Goal: Information Seeking & Learning: Compare options

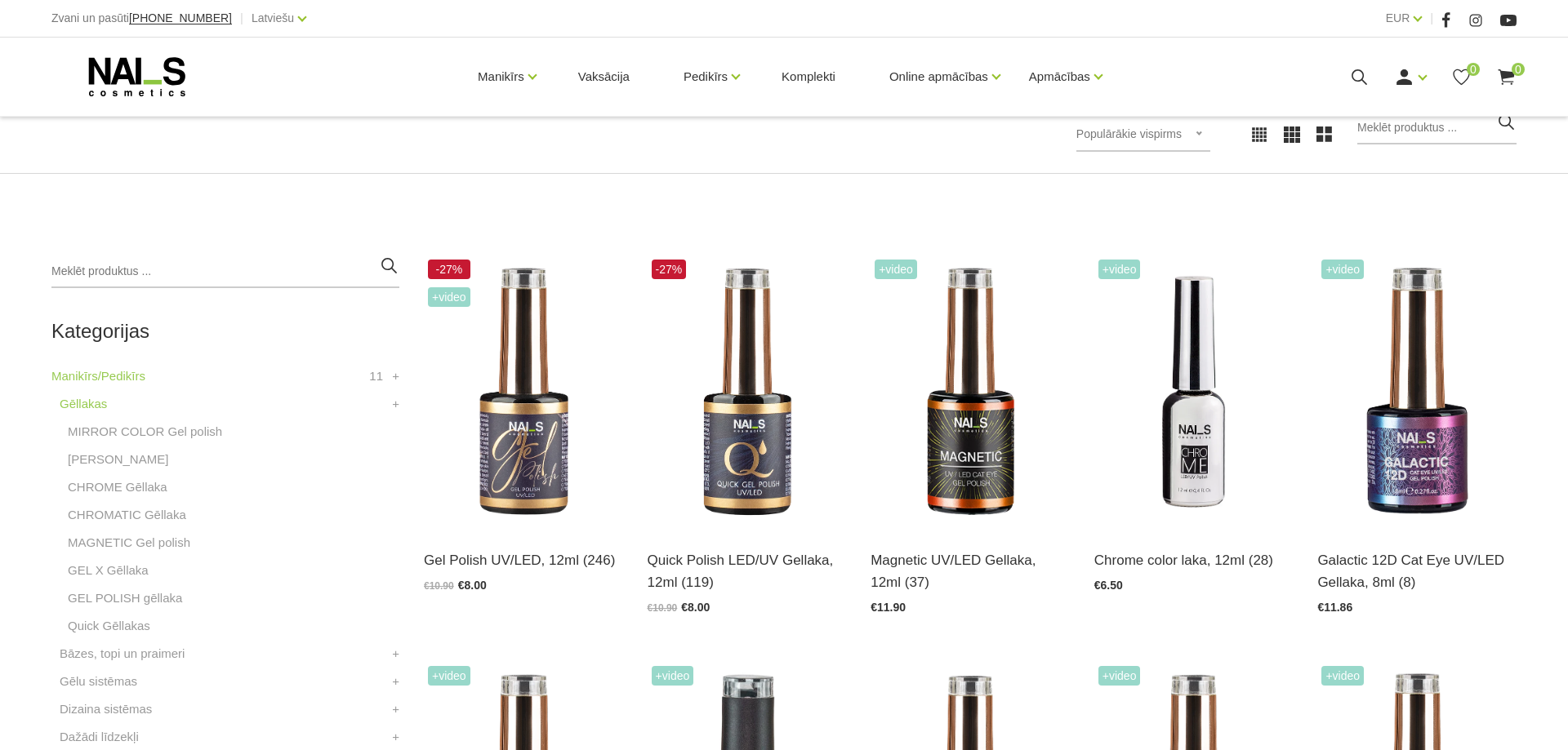
scroll to position [416, 0]
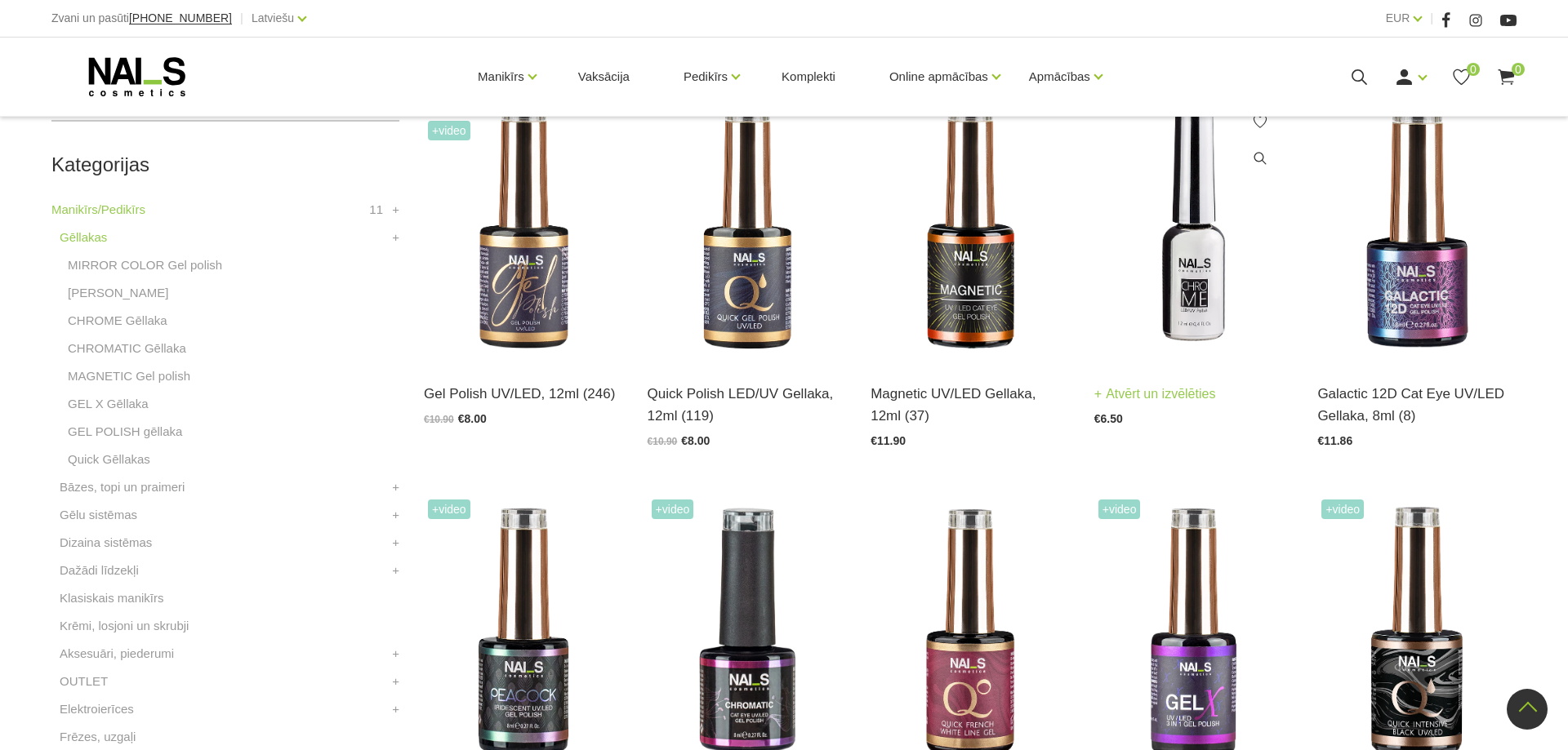
click at [1123, 392] on link "Atvērt un izvēlēties" at bounding box center [1155, 394] width 122 height 23
click at [756, 309] on img at bounding box center [747, 226] width 199 height 273
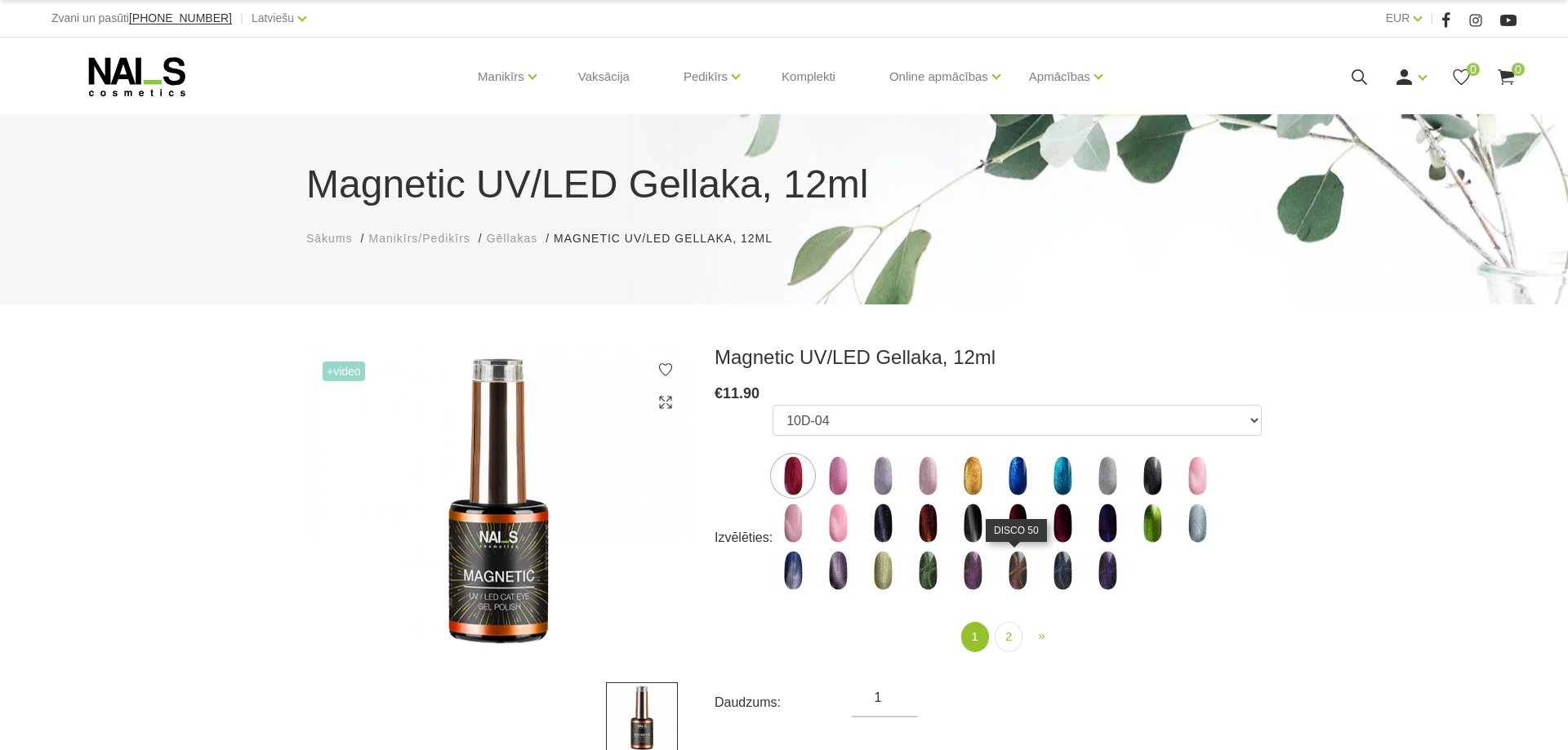
click at [1019, 581] on img at bounding box center [1018, 570] width 41 height 41
click at [924, 567] on img at bounding box center [928, 570] width 41 height 41
select select "5589"
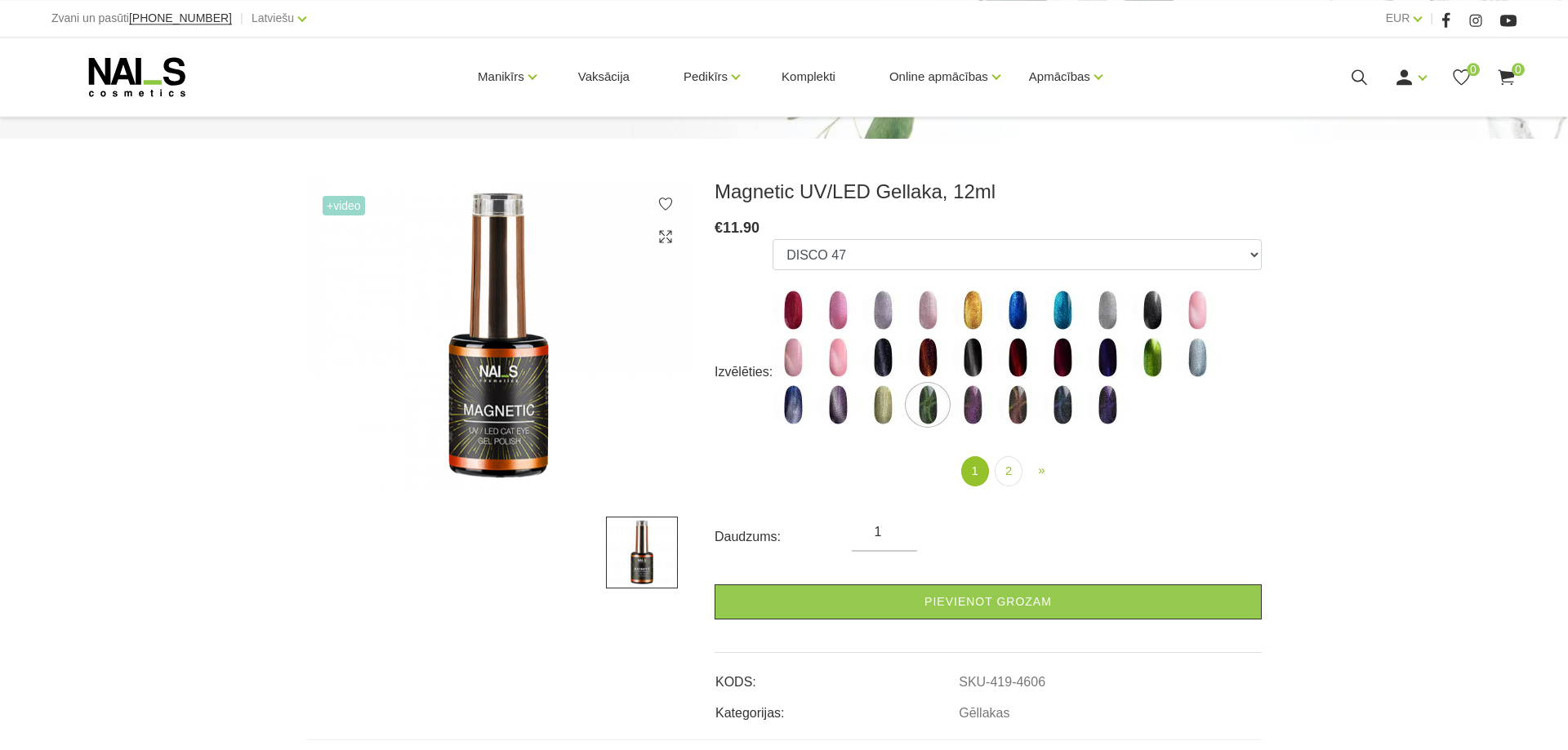
scroll to position [167, 0]
click at [1043, 474] on span "»" at bounding box center [1042, 469] width 7 height 14
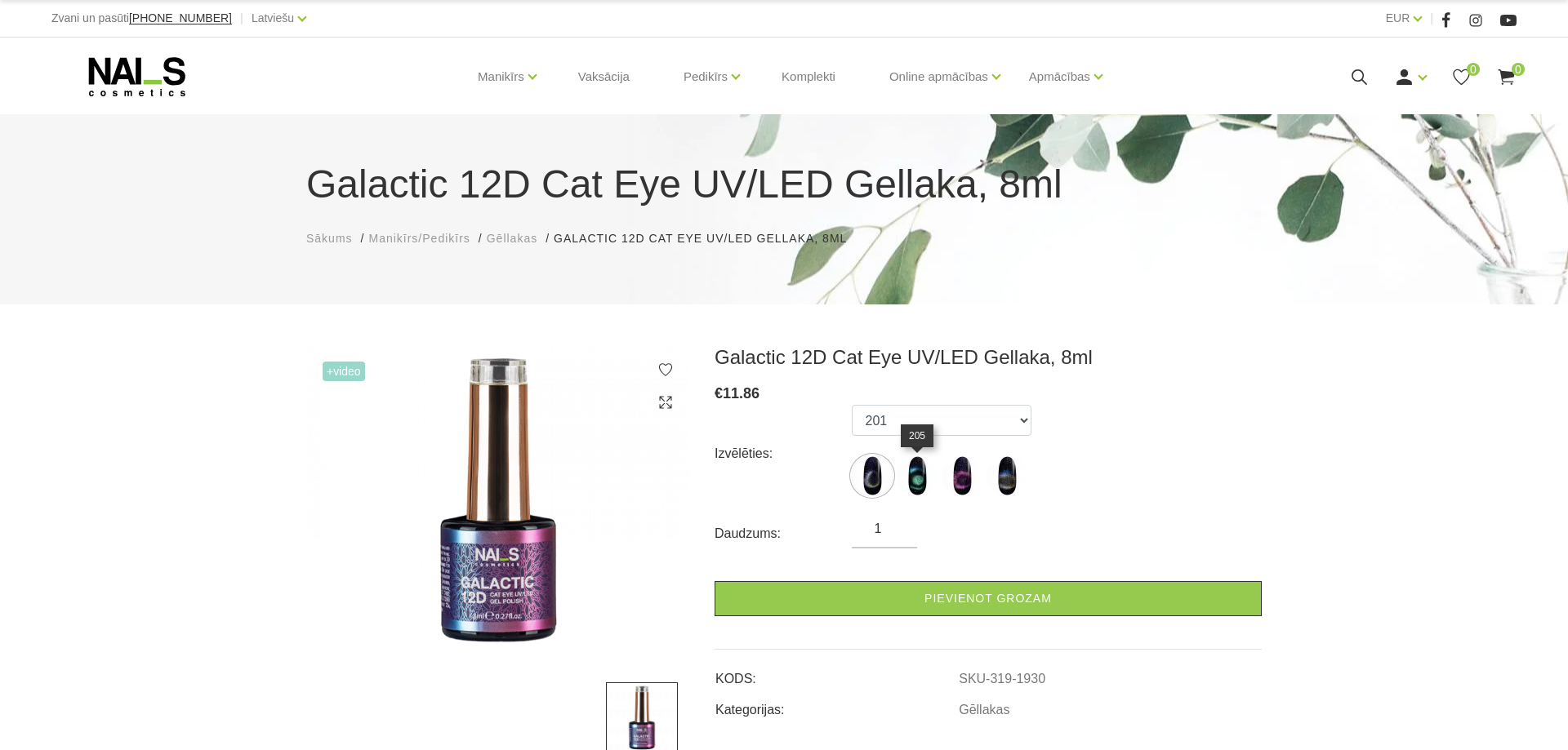
click at [913, 485] on img at bounding box center [917, 476] width 41 height 41
select select "1933"
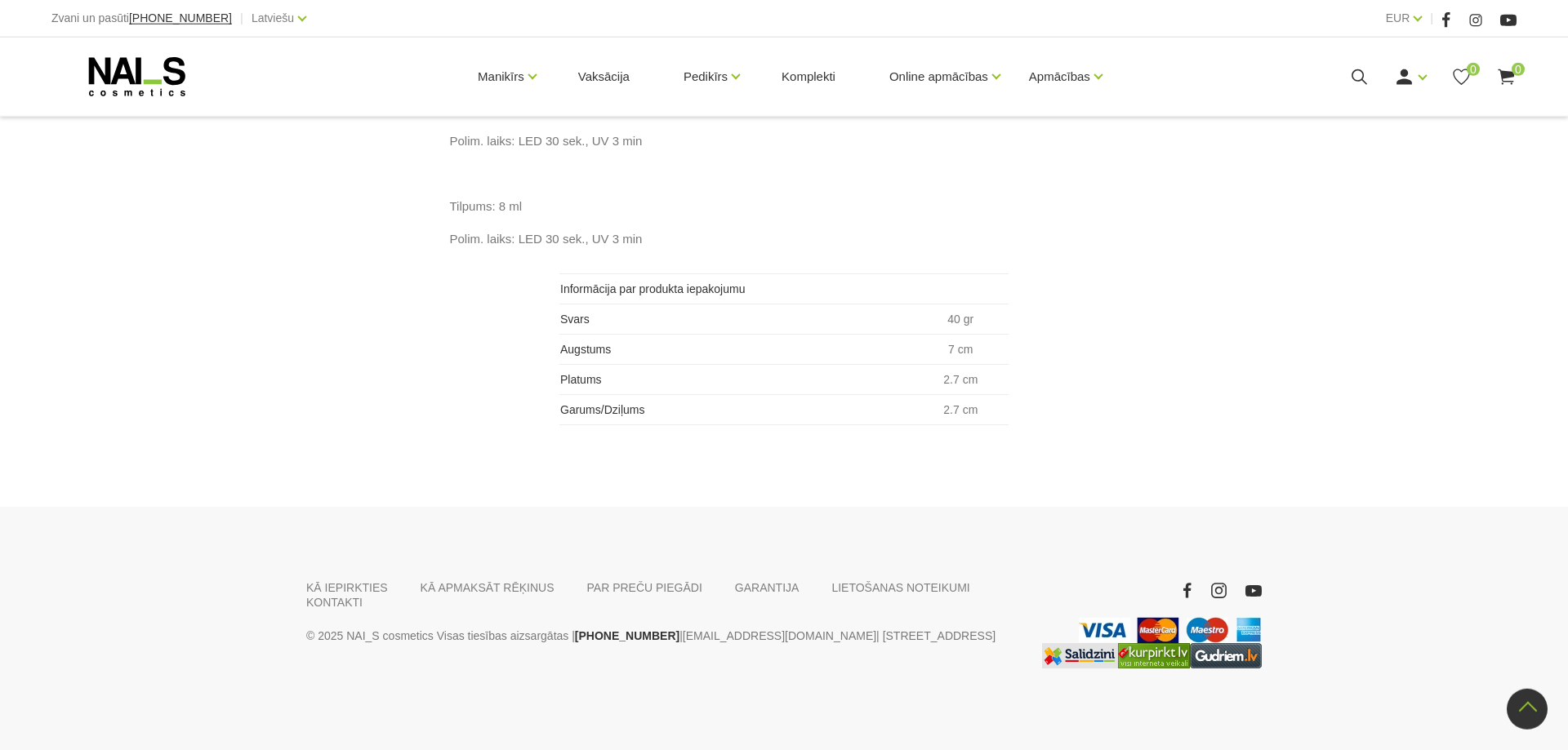
scroll to position [1113, 0]
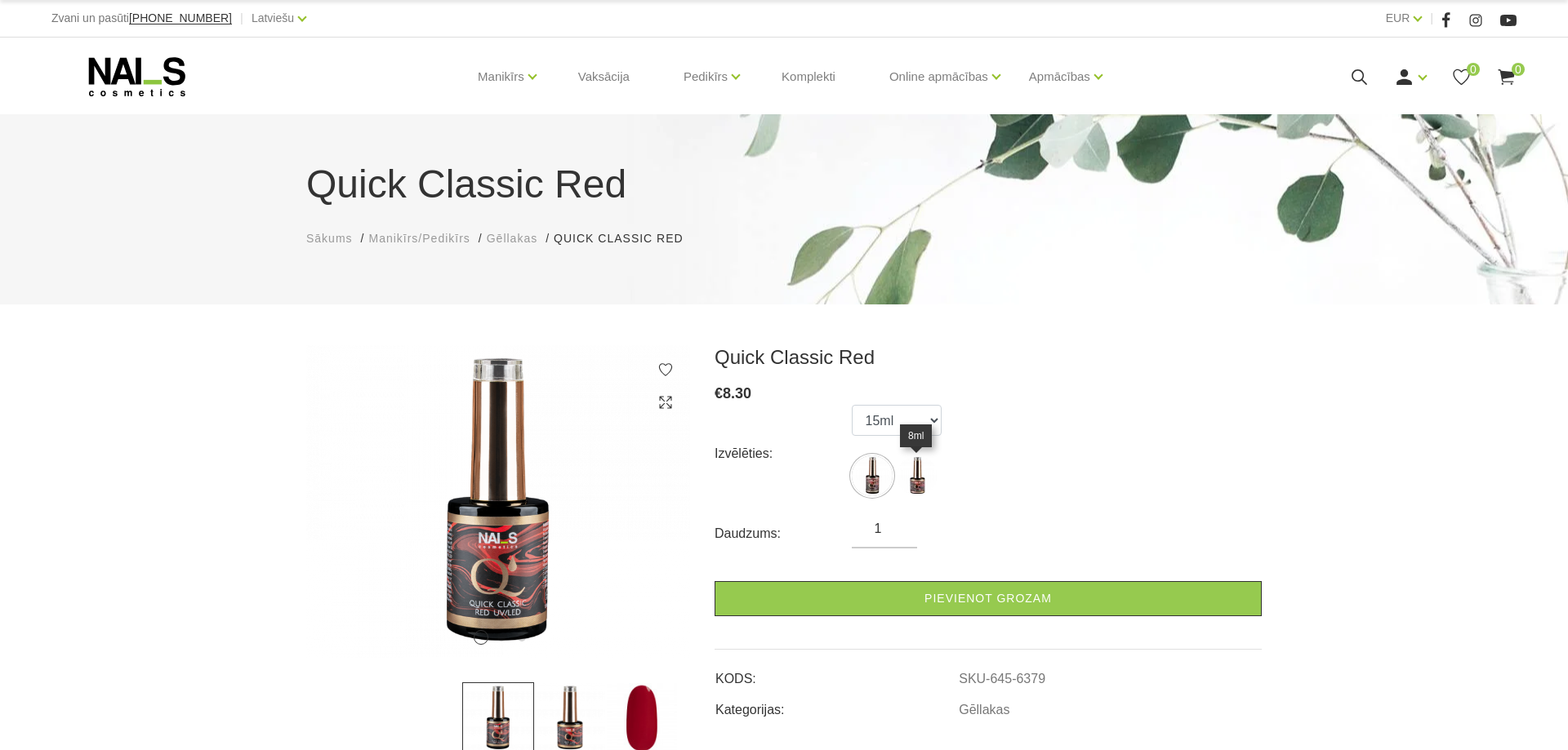
click at [915, 473] on img at bounding box center [917, 476] width 41 height 41
select select "6379"
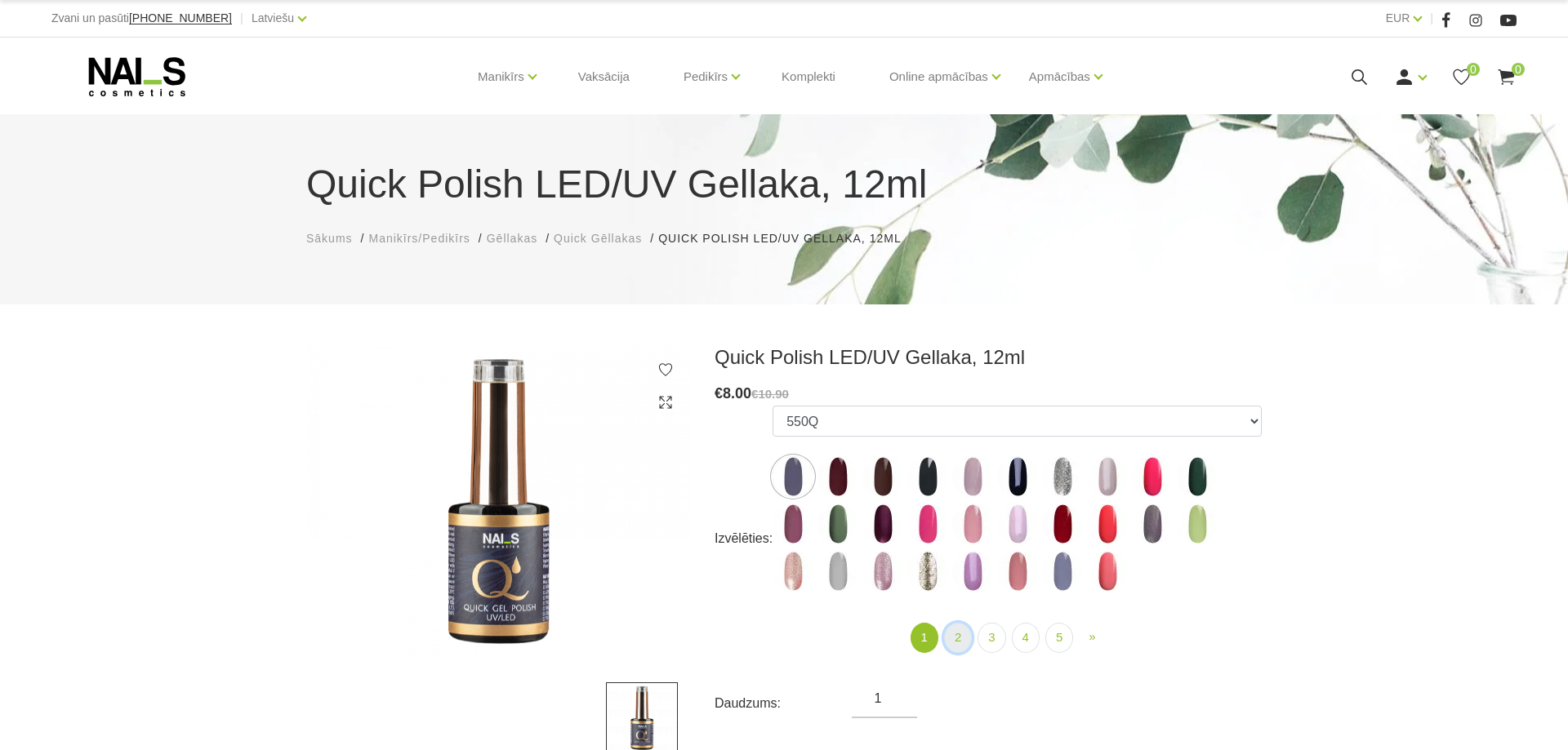
click at [955, 638] on link "2" at bounding box center [958, 638] width 28 height 30
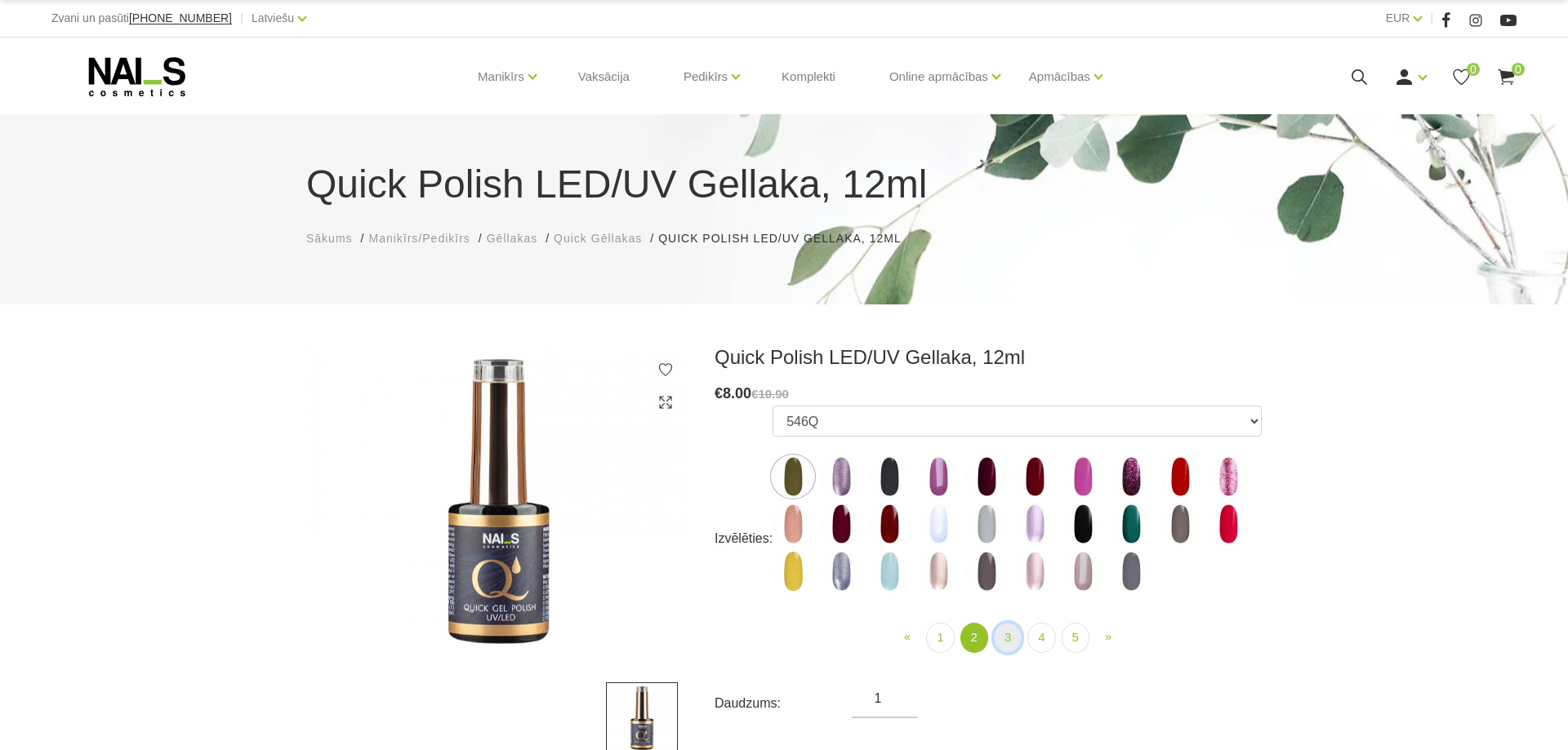
click at [1011, 634] on link "3" at bounding box center [1008, 638] width 28 height 30
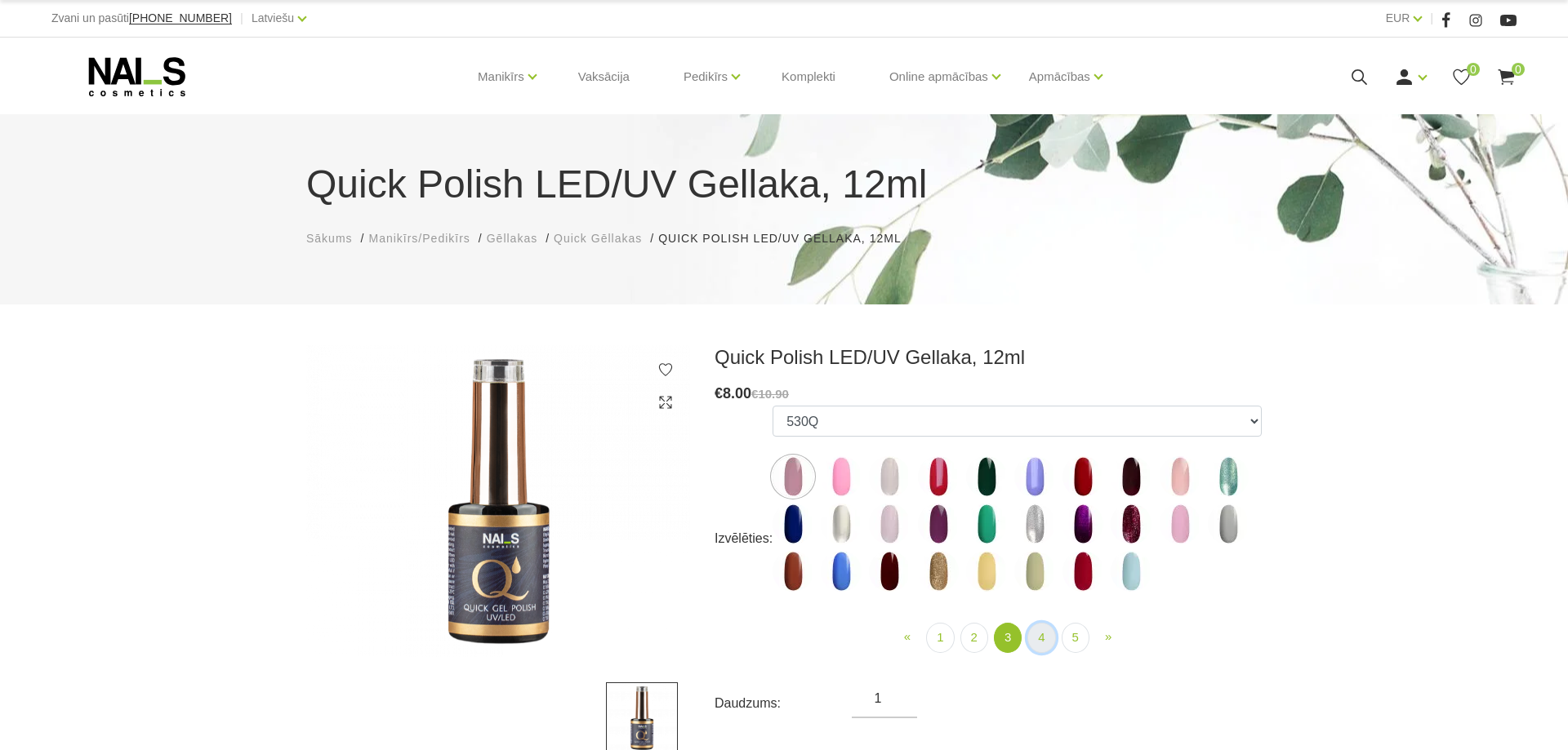
click at [1030, 640] on link "4" at bounding box center [1041, 638] width 28 height 30
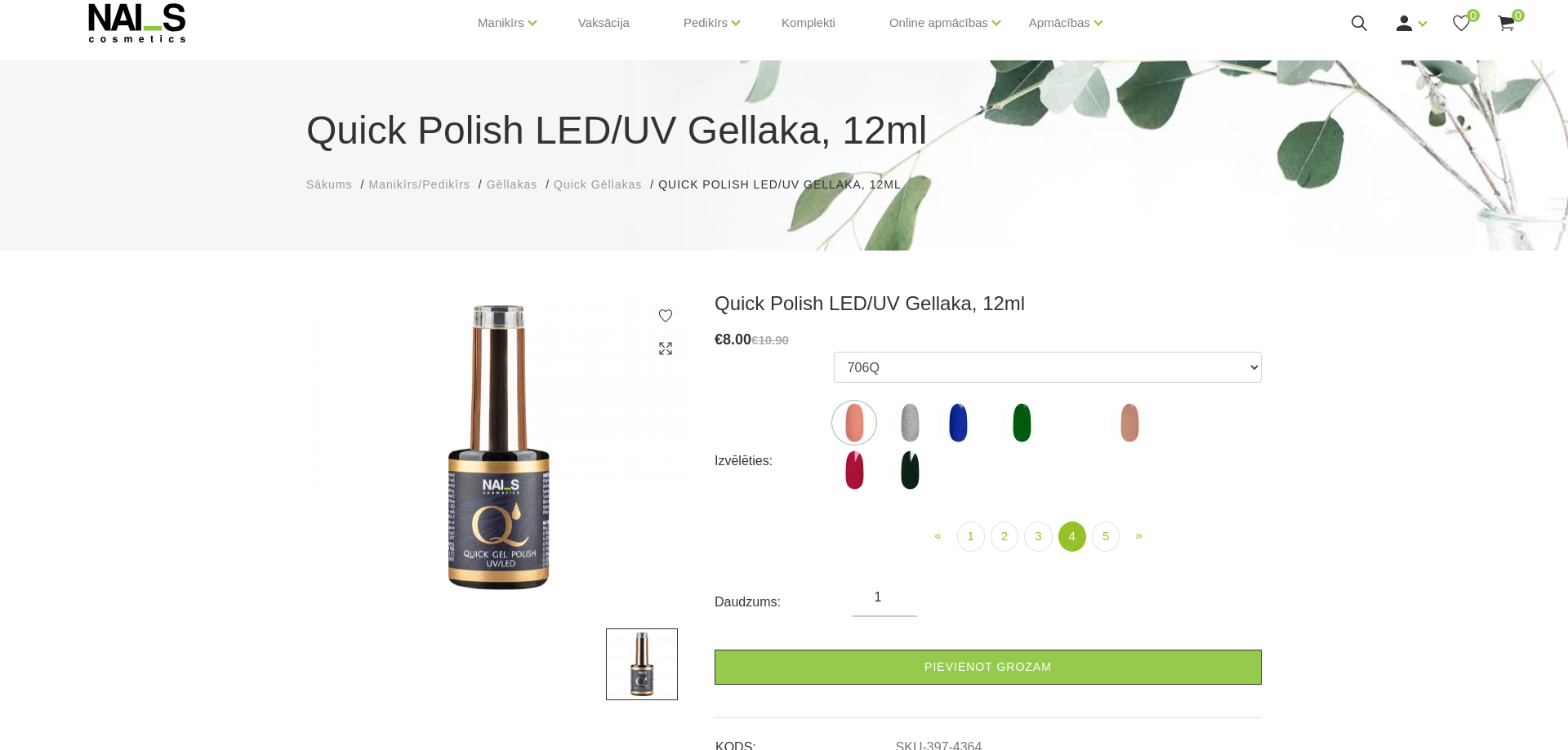
scroll to position [167, 0]
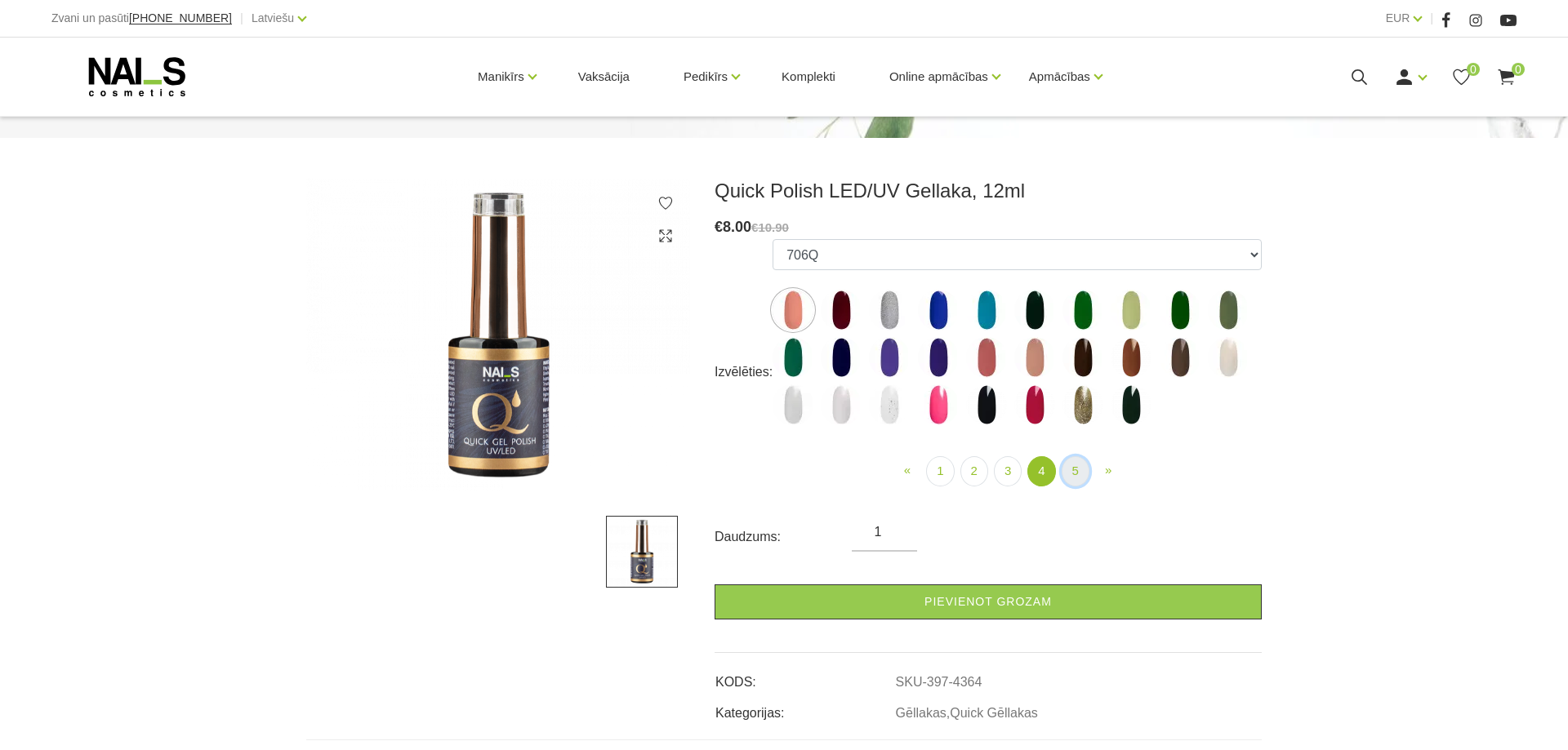
click at [1078, 477] on link "5" at bounding box center [1076, 471] width 28 height 30
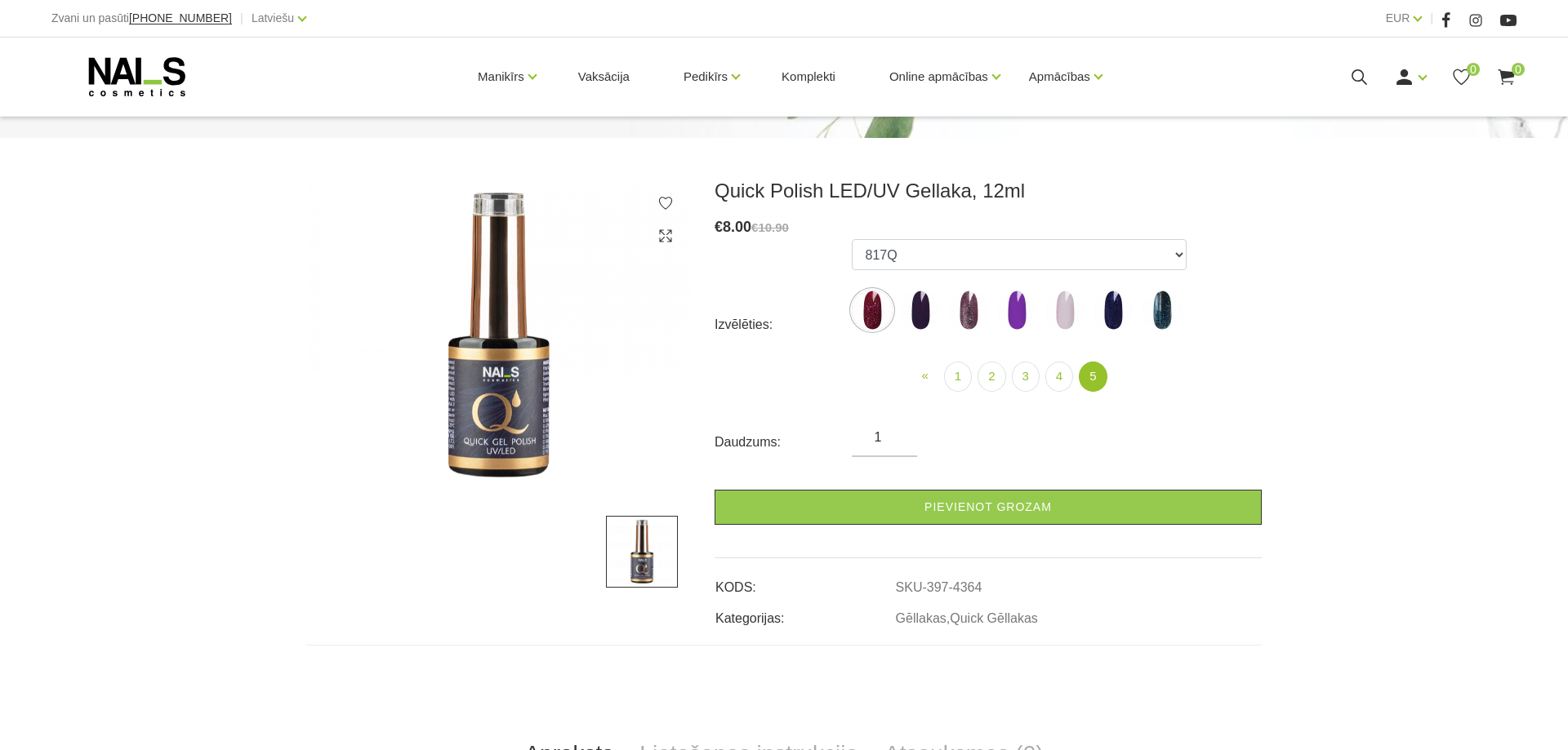
click at [915, 315] on img at bounding box center [921, 310] width 41 height 41
select select "6315"
click at [957, 375] on link "1" at bounding box center [958, 376] width 28 height 30
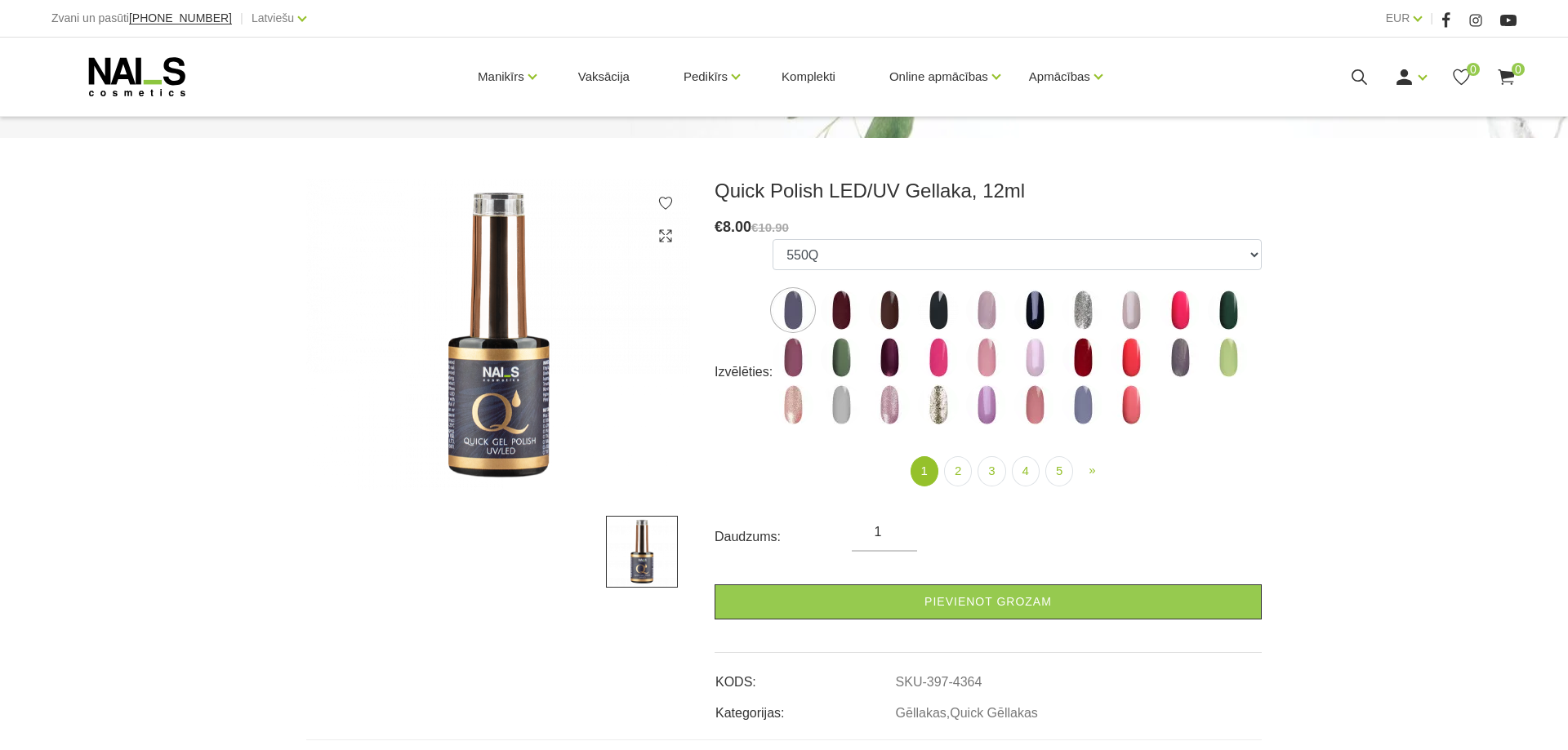
click at [786, 314] on img at bounding box center [793, 310] width 41 height 41
click at [888, 316] on img at bounding box center [889, 310] width 41 height 41
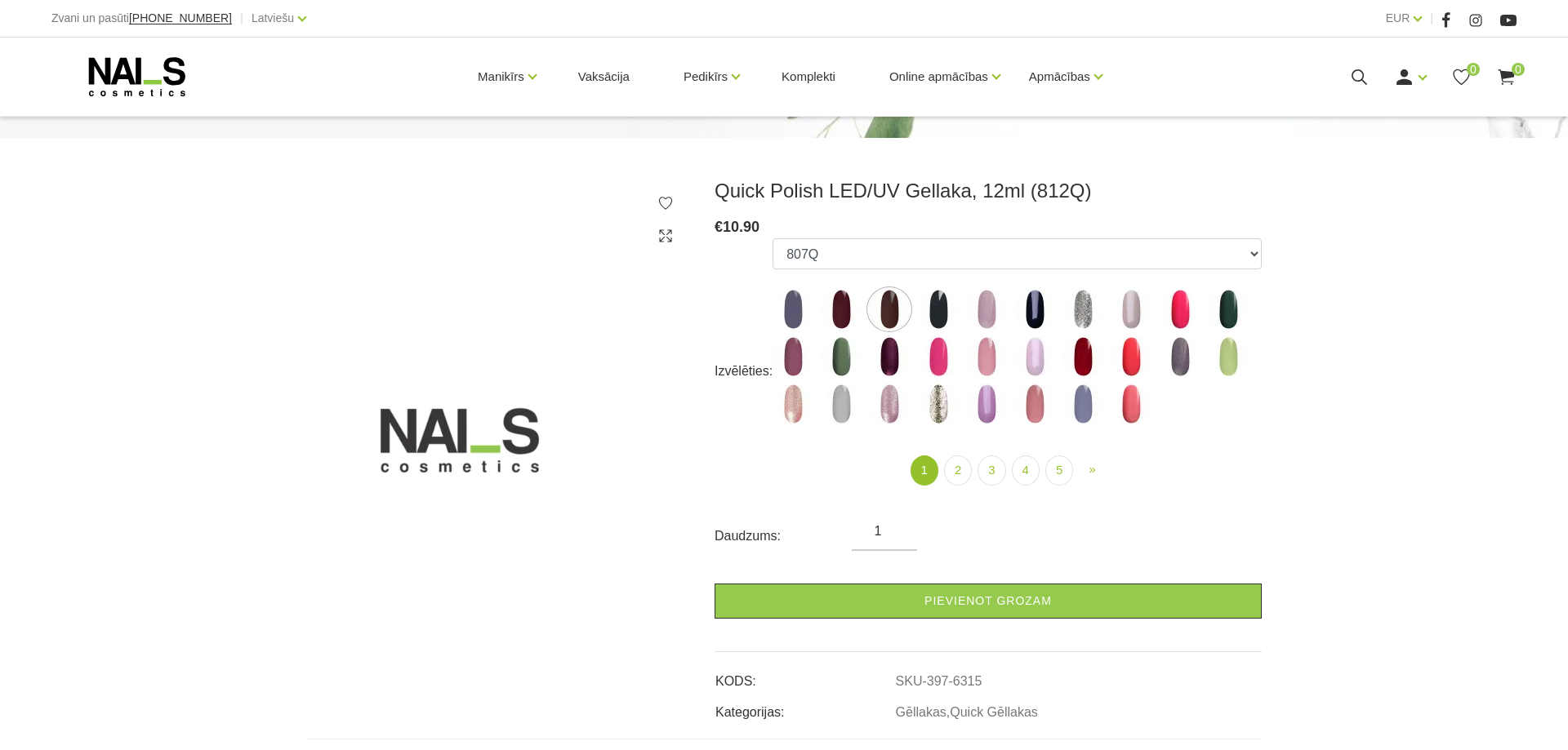
click at [941, 312] on img at bounding box center [939, 309] width 41 height 41
click at [939, 313] on img at bounding box center [939, 309] width 41 height 41
click at [884, 352] on img at bounding box center [889, 357] width 41 height 41
select select "4337"
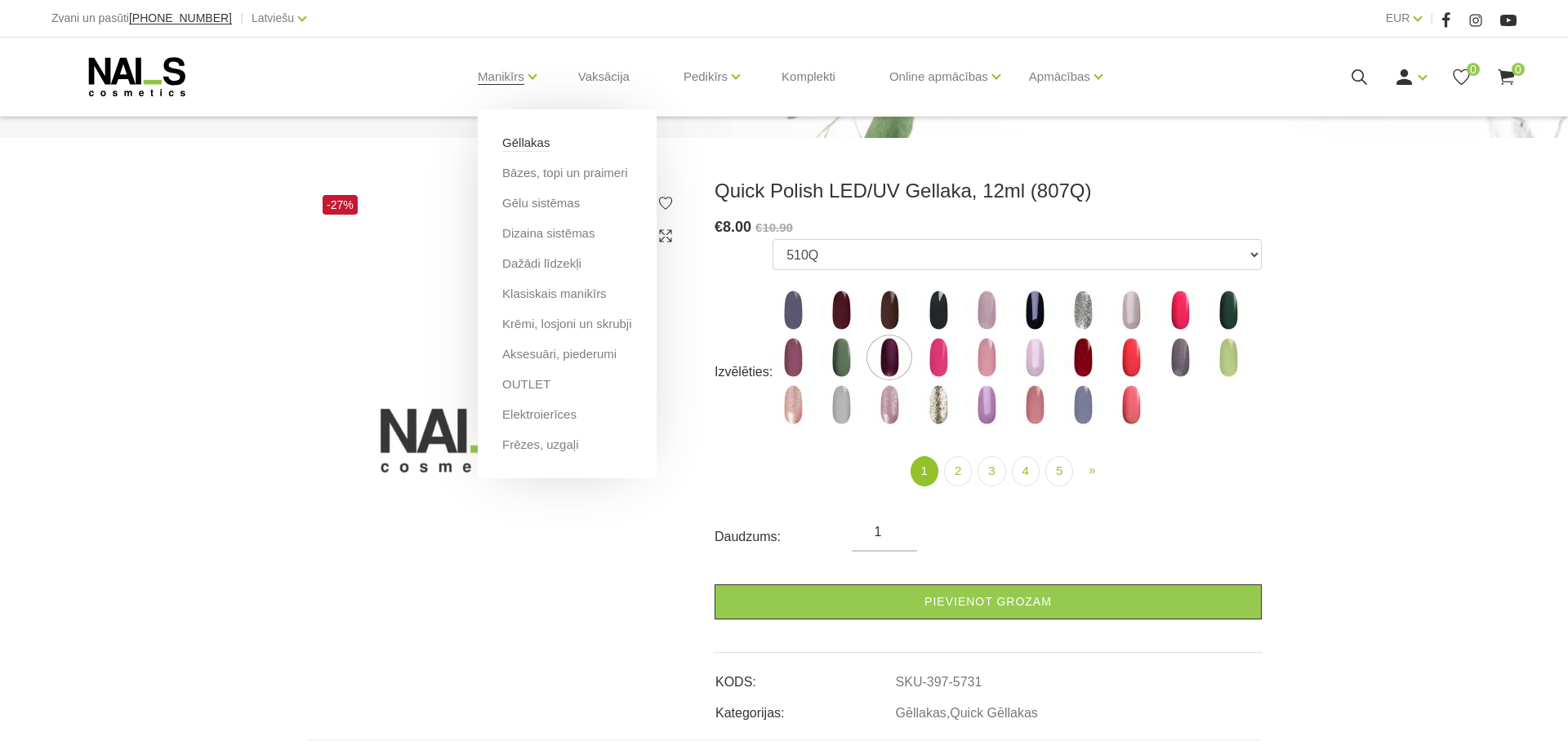
click at [518, 149] on link "Gēllakas" at bounding box center [526, 142] width 48 height 18
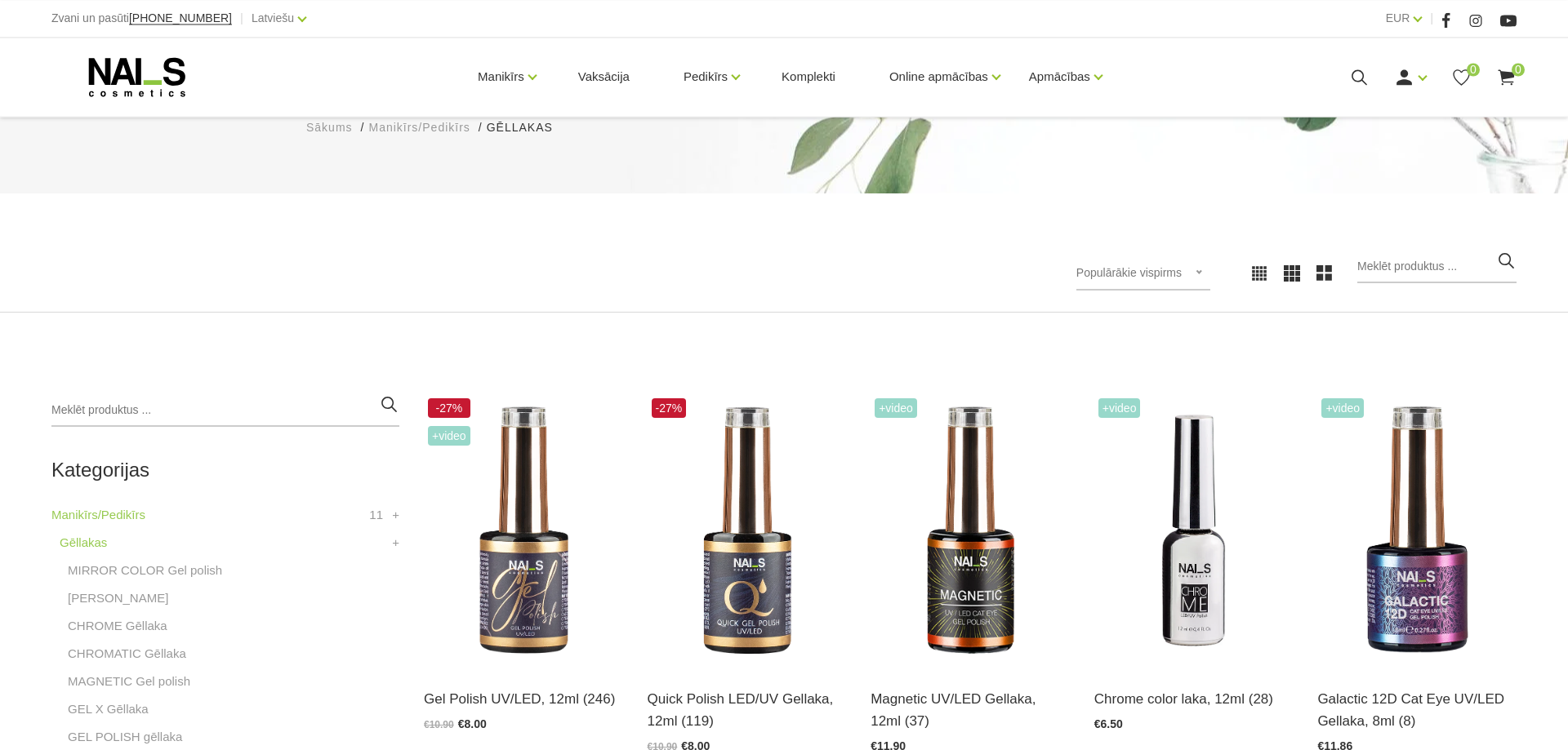
scroll to position [249, 0]
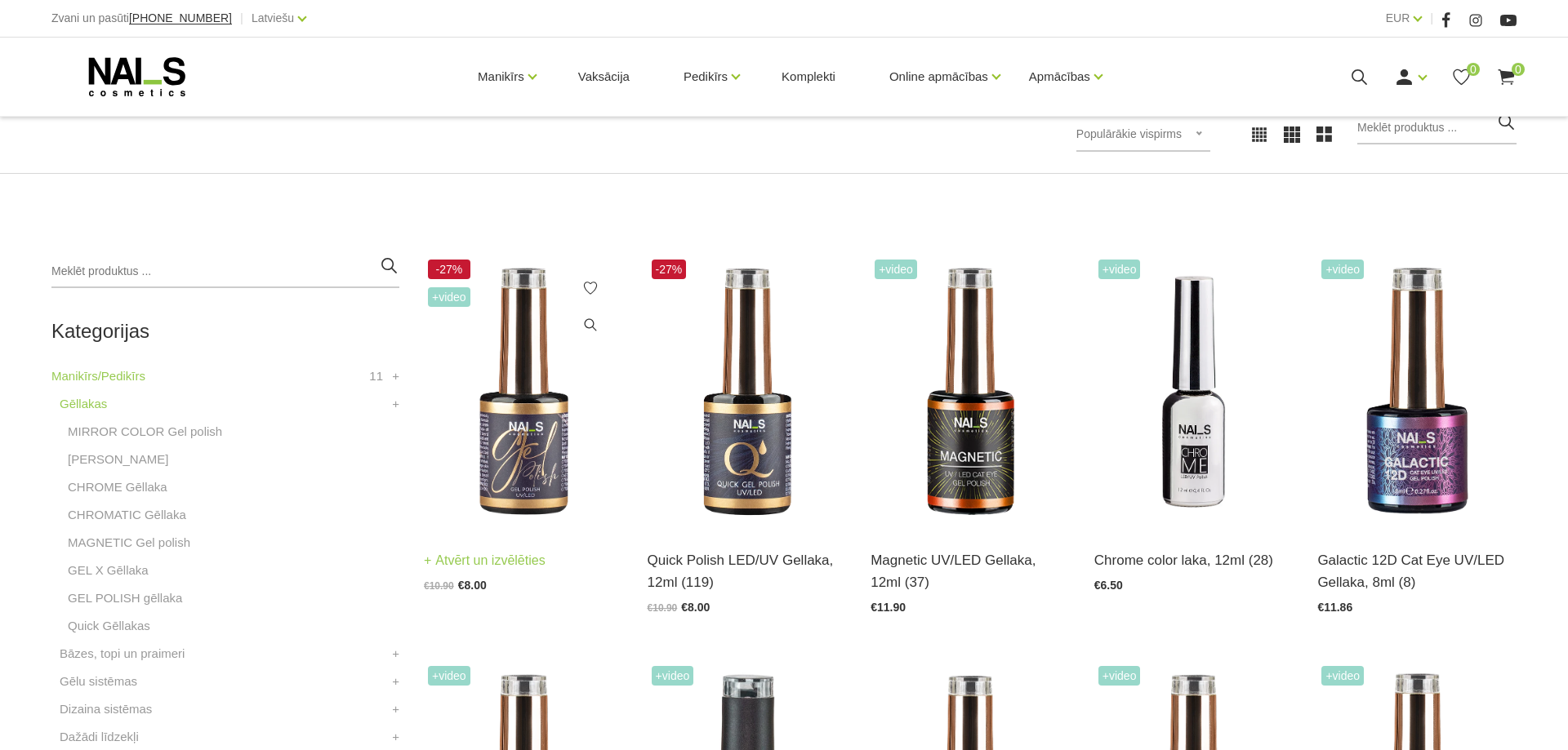
click at [546, 392] on img at bounding box center [524, 392] width 199 height 273
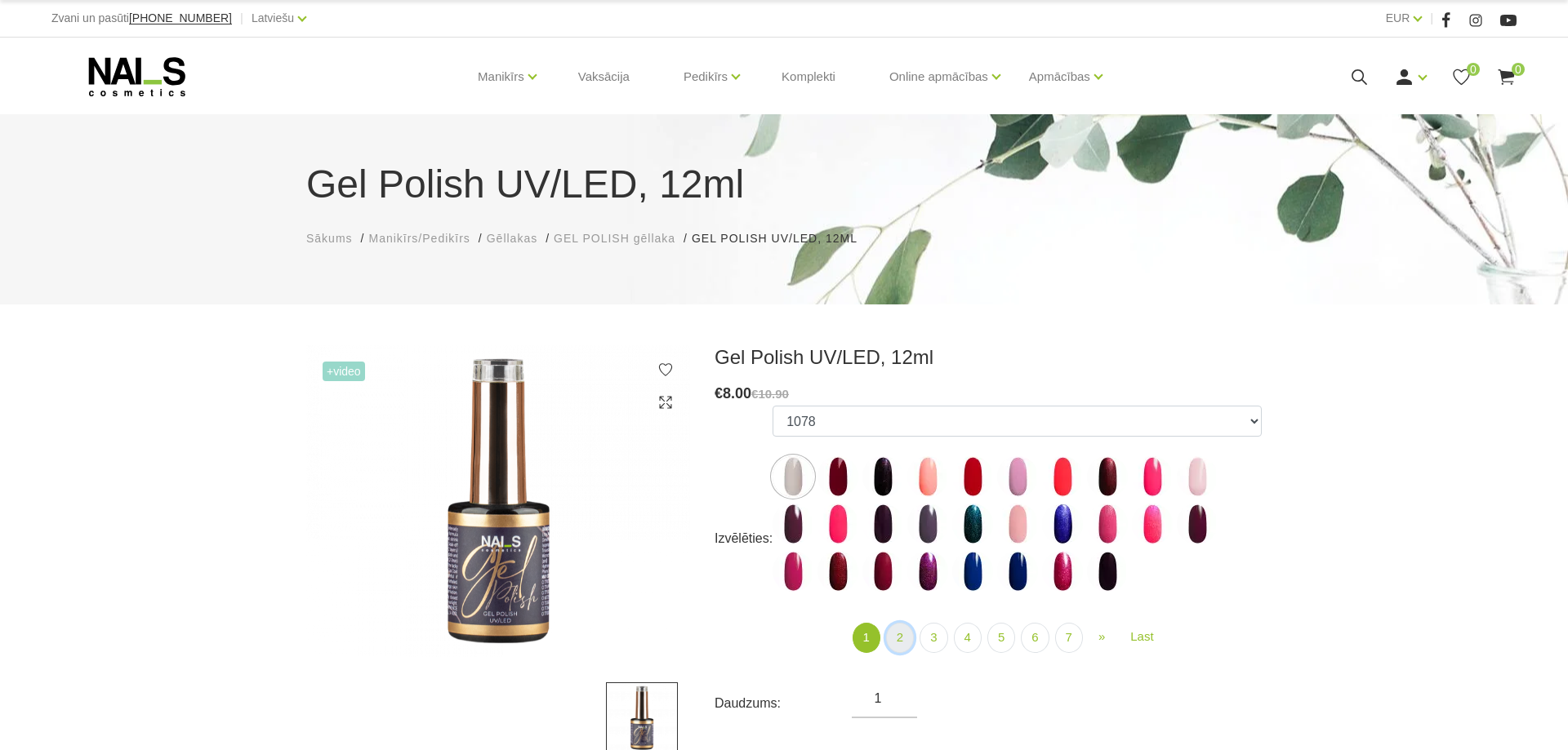
click at [893, 638] on link "2" at bounding box center [899, 638] width 28 height 30
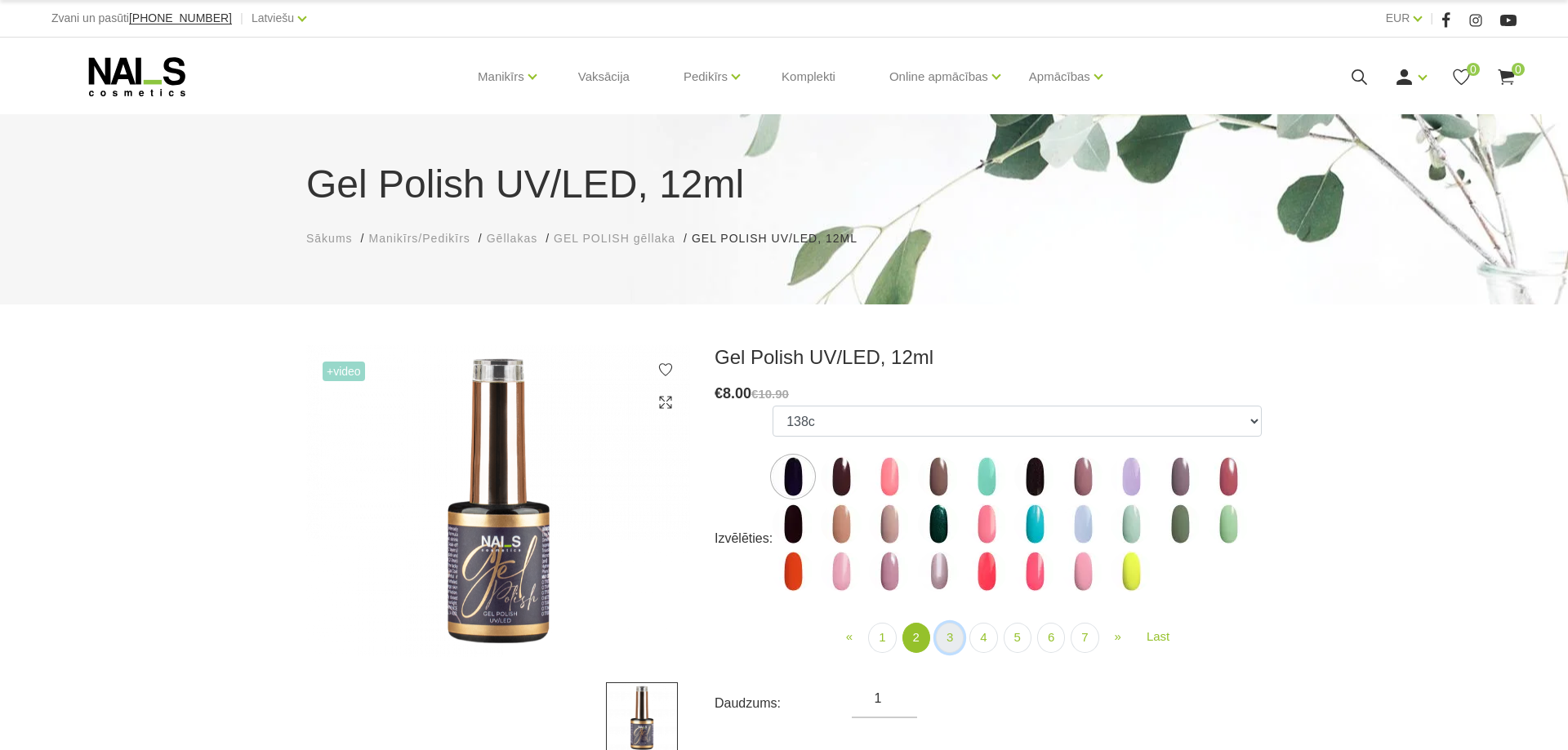
click at [951, 631] on link "3" at bounding box center [950, 638] width 28 height 30
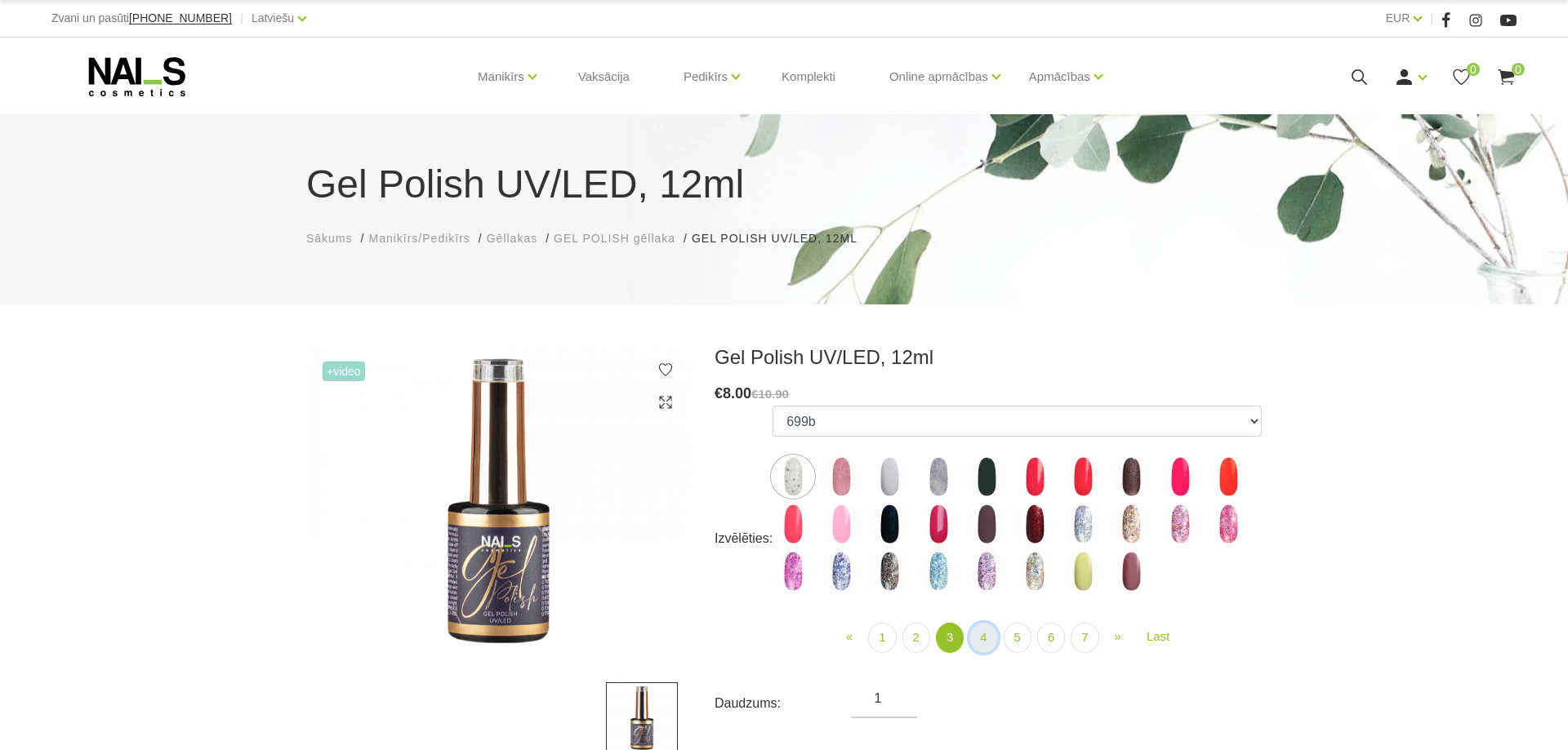
click at [988, 644] on link "4" at bounding box center [983, 638] width 28 height 30
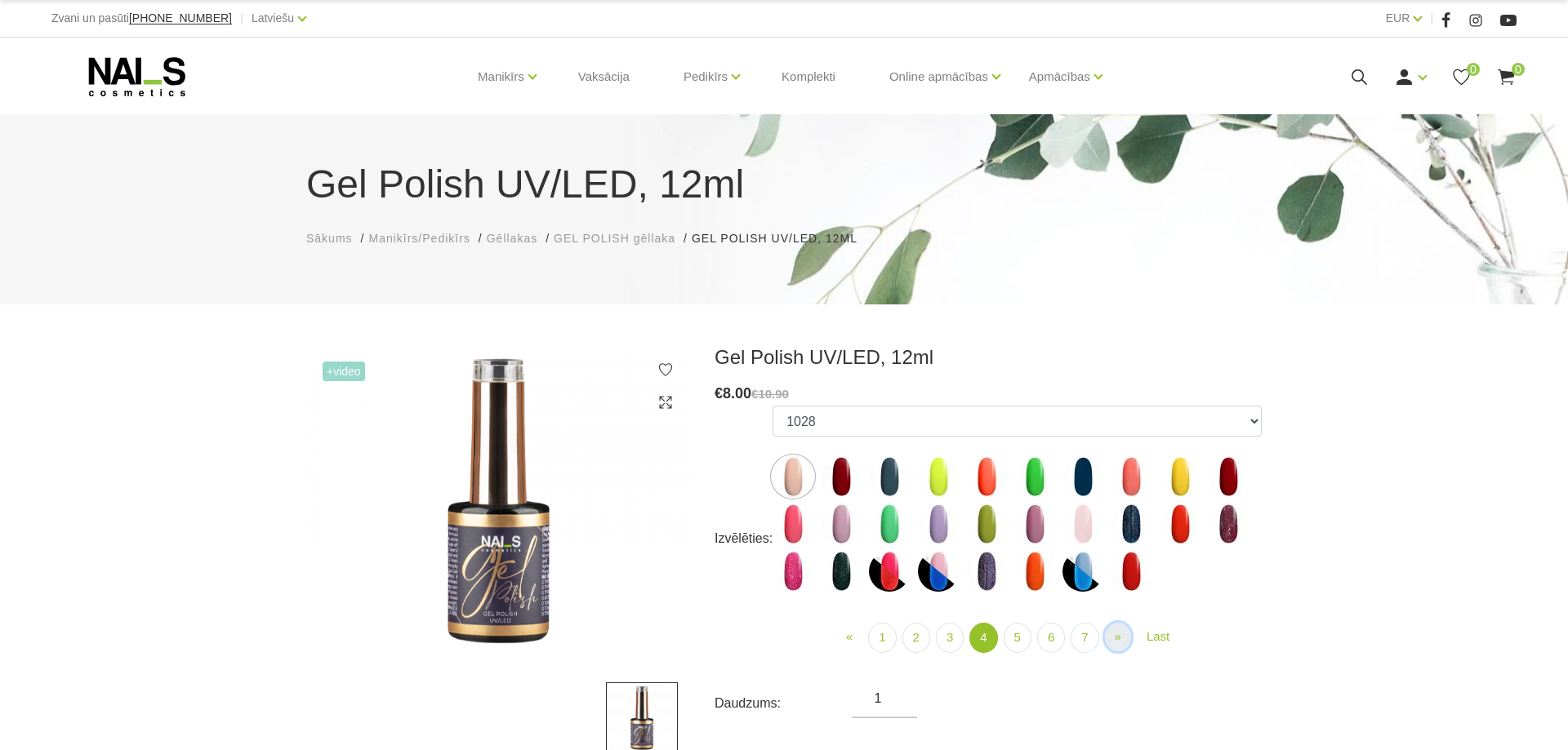
click at [1113, 647] on link "» Next" at bounding box center [1117, 638] width 26 height 29
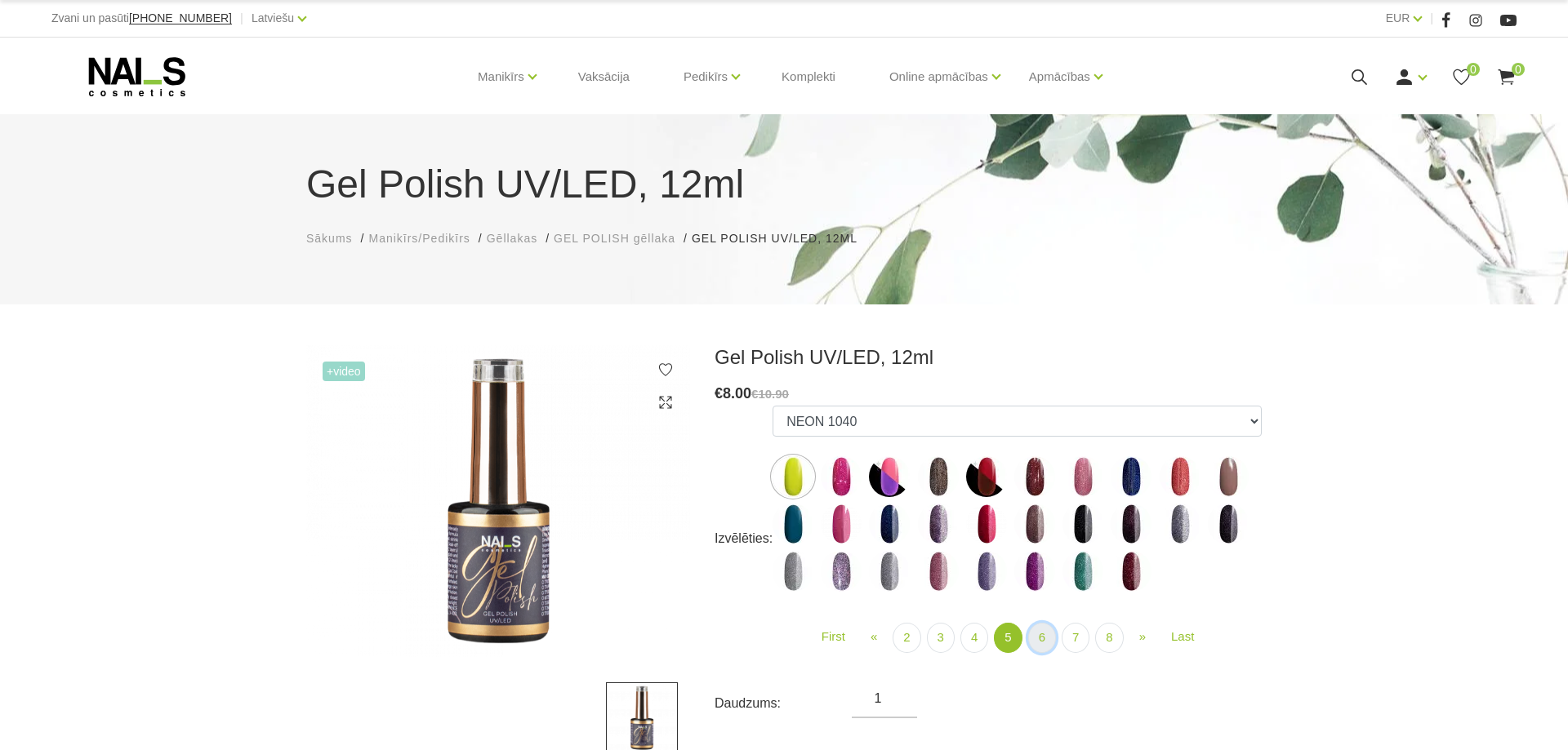
click at [1037, 639] on link "6" at bounding box center [1042, 638] width 28 height 30
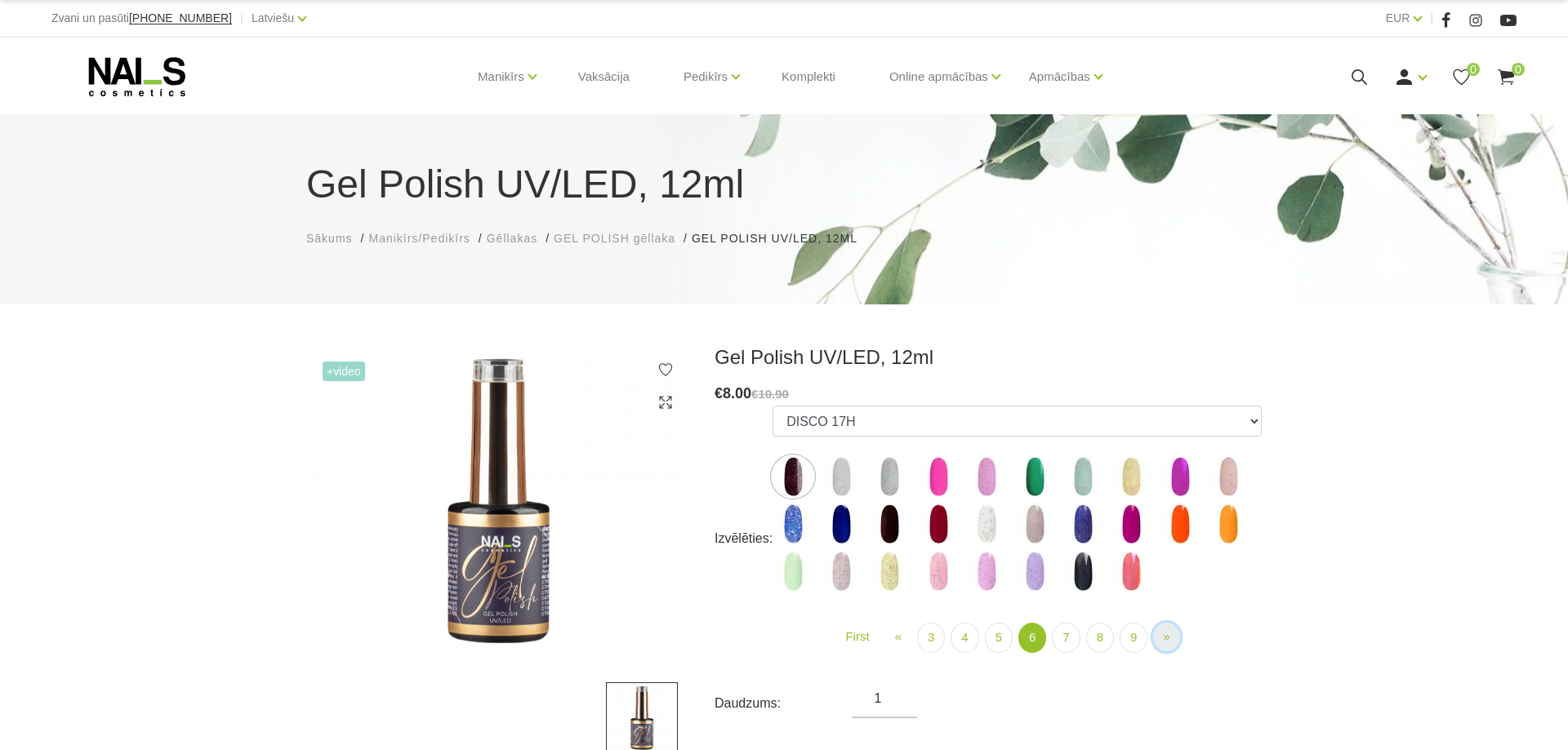
click at [1163, 635] on span "»" at bounding box center [1167, 636] width 7 height 14
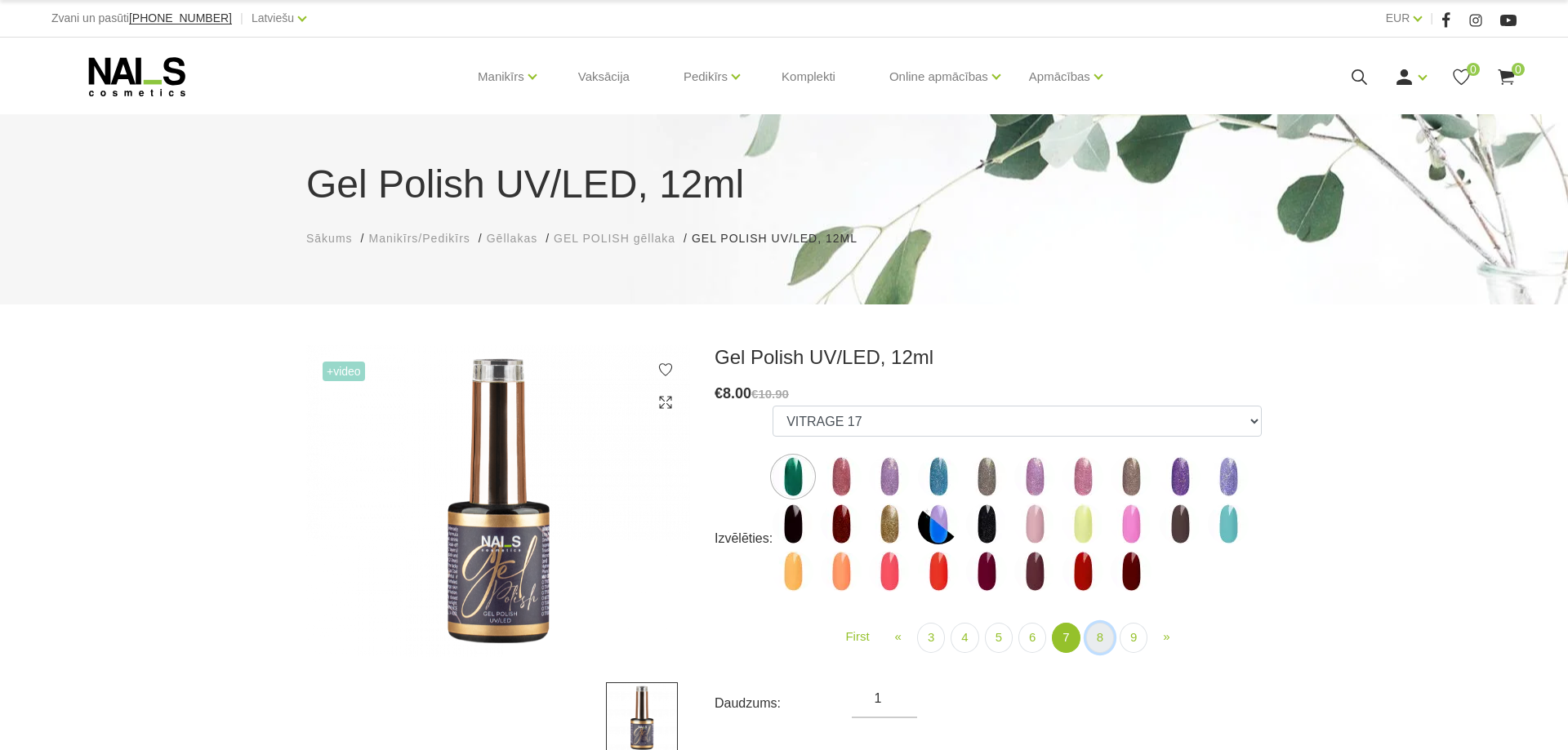
click at [1094, 639] on link "8" at bounding box center [1100, 638] width 28 height 30
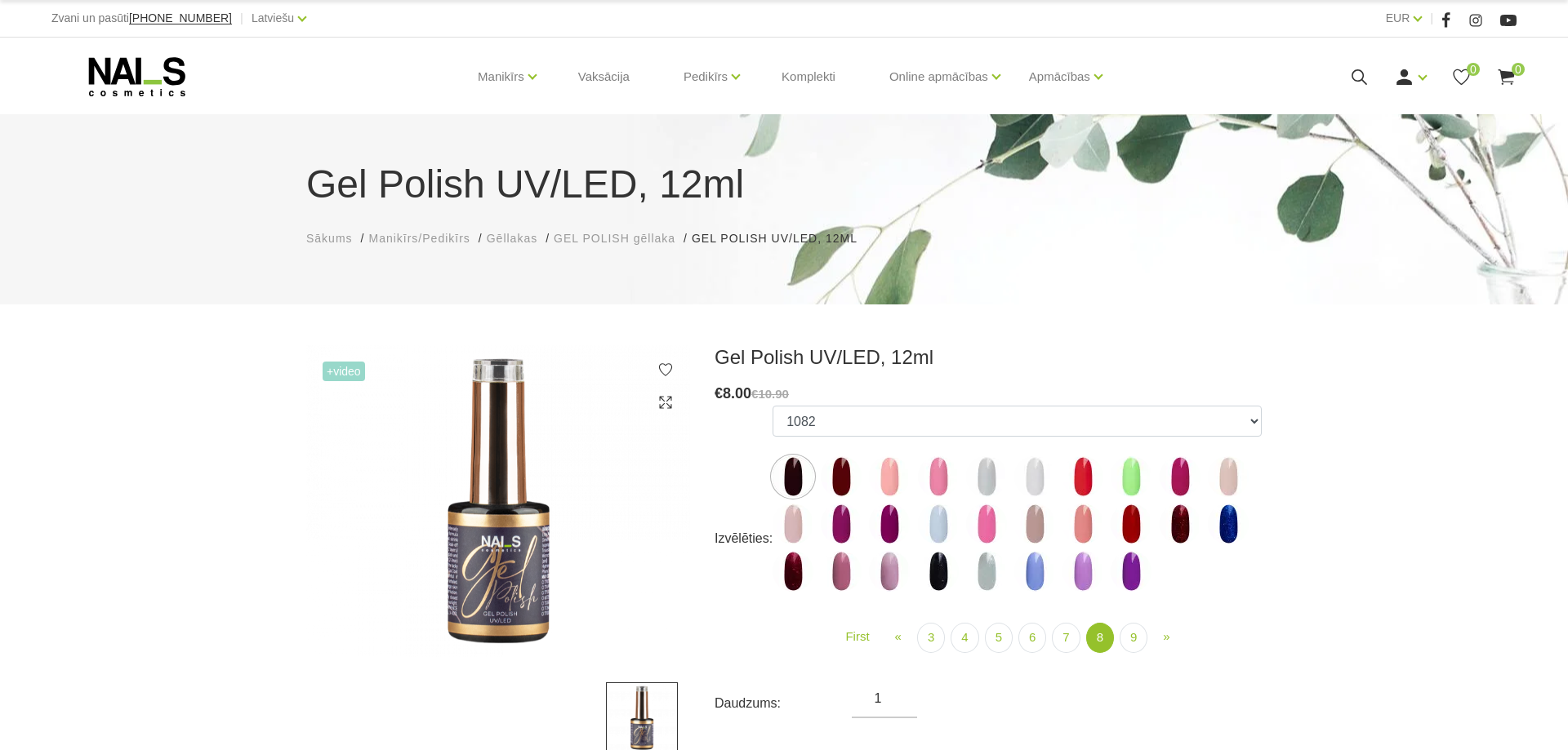
click at [984, 529] on img at bounding box center [986, 524] width 41 height 41
click at [1025, 532] on img at bounding box center [1035, 524] width 41 height 41
select select "5911"
click at [1126, 641] on link "9" at bounding box center [1134, 638] width 28 height 30
